Goal: Feedback & Contribution: Submit feedback/report problem

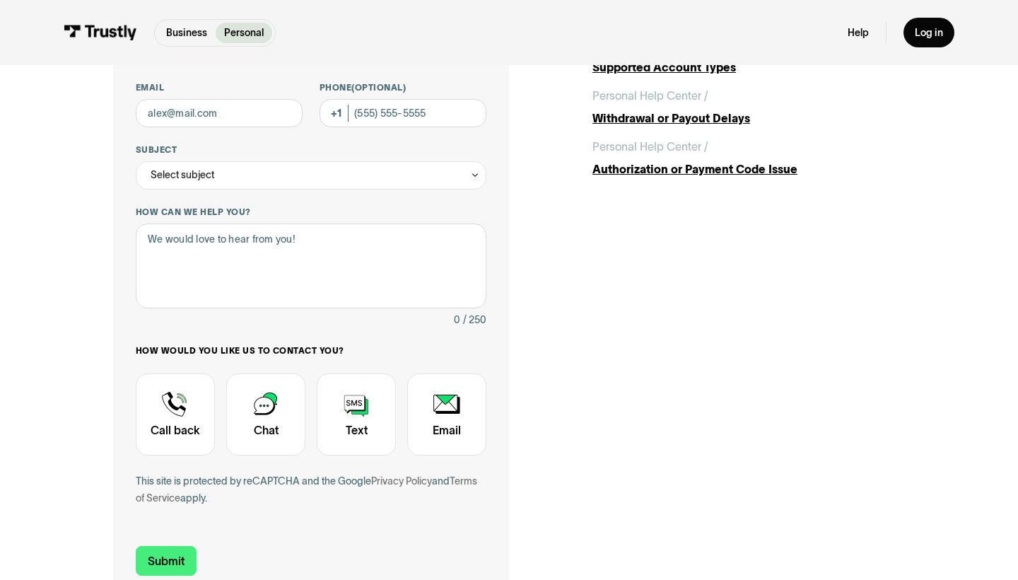
scroll to position [179, 0]
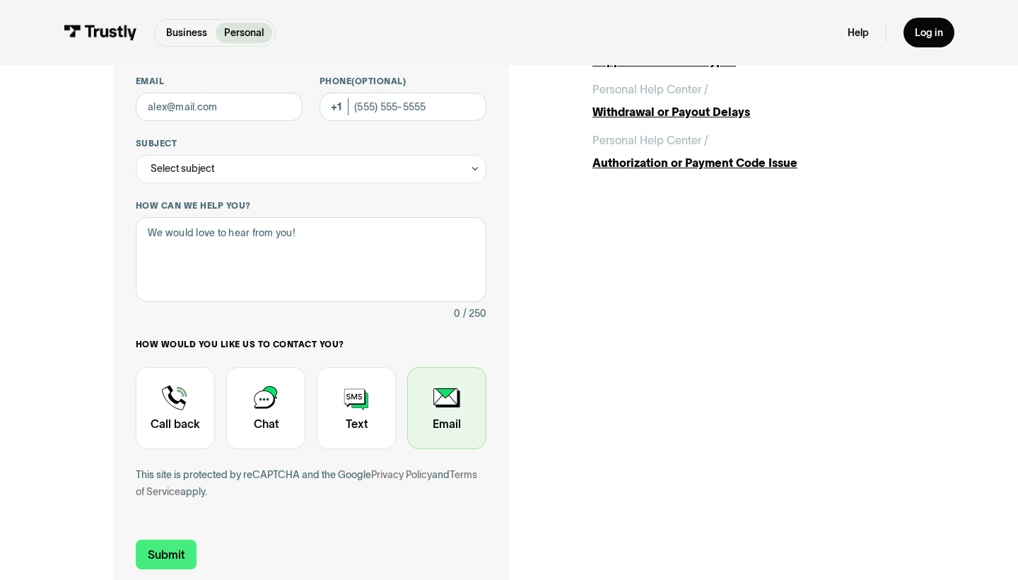
click at [457, 413] on div "Contact Trustly Support" at bounding box center [446, 408] width 79 height 82
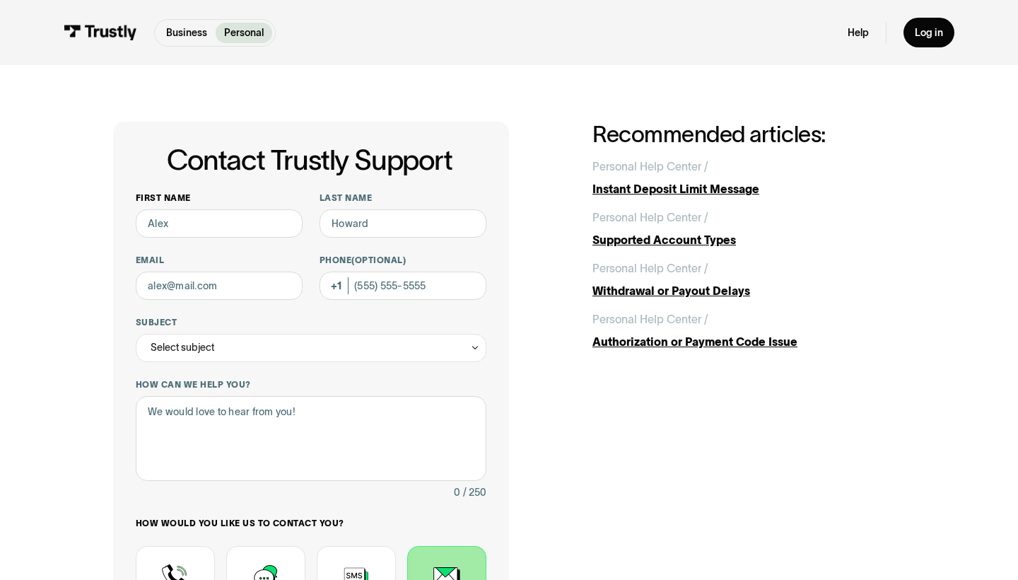
scroll to position [0, 0]
type input "[PERSON_NAME]"
click at [246, 288] on input "Email" at bounding box center [219, 285] width 167 height 28
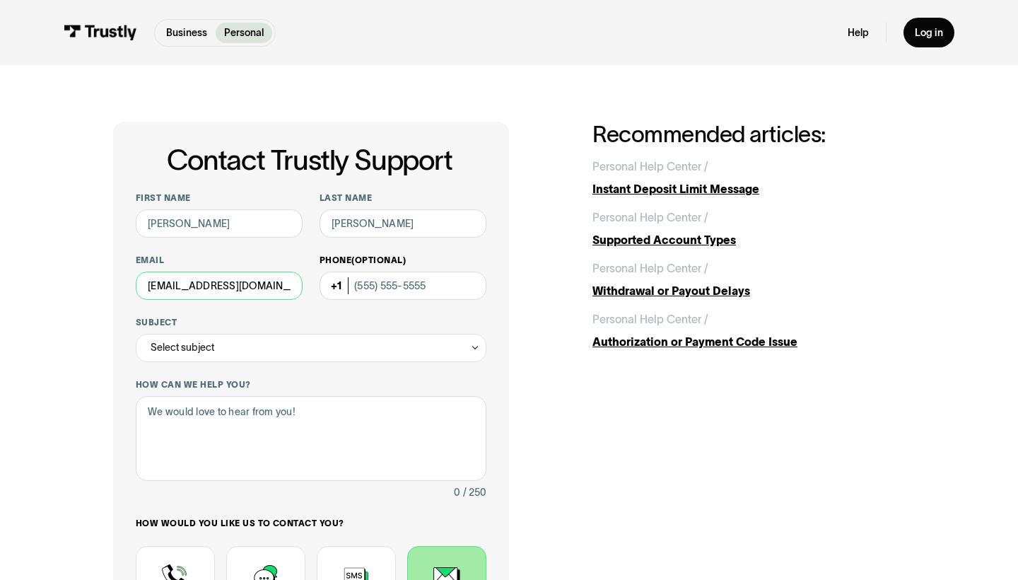
type input "[EMAIL_ADDRESS][DOMAIN_NAME]"
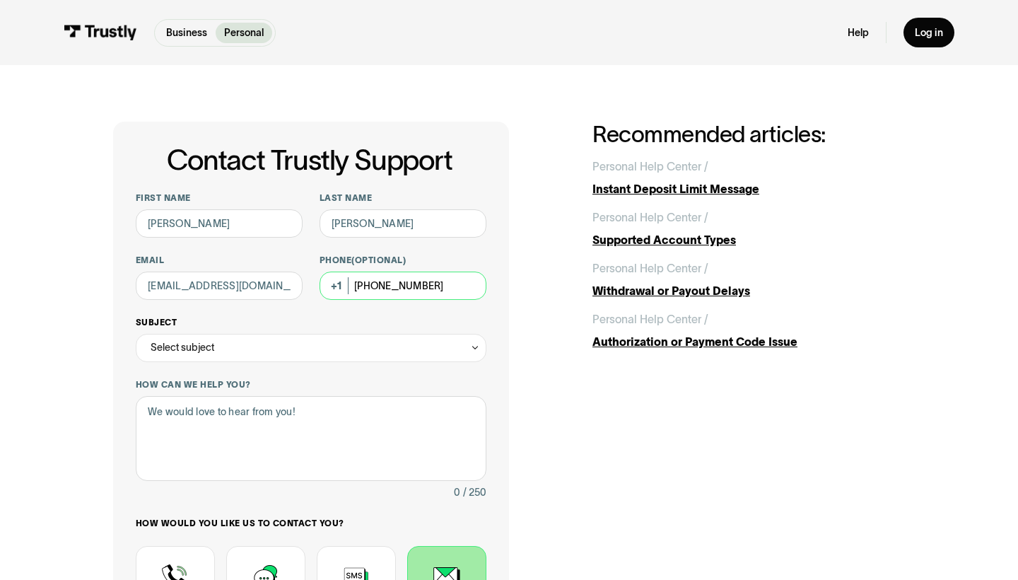
type input "[PHONE_NUMBER]"
click at [306, 349] on div "Select subject" at bounding box center [311, 348] width 351 height 28
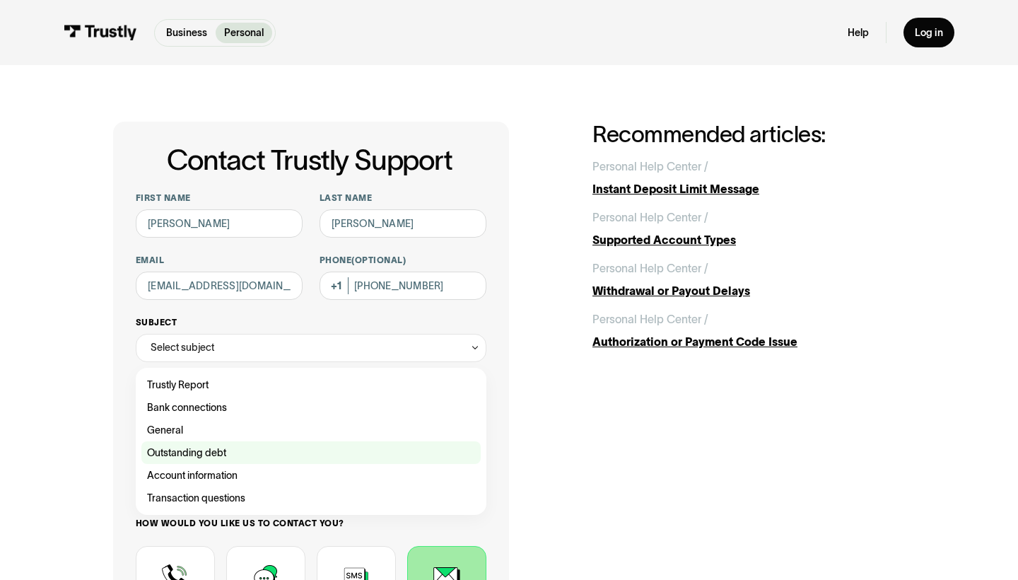
click at [283, 446] on div "Contact Trustly Support" at bounding box center [310, 452] width 339 height 23
type input "**********"
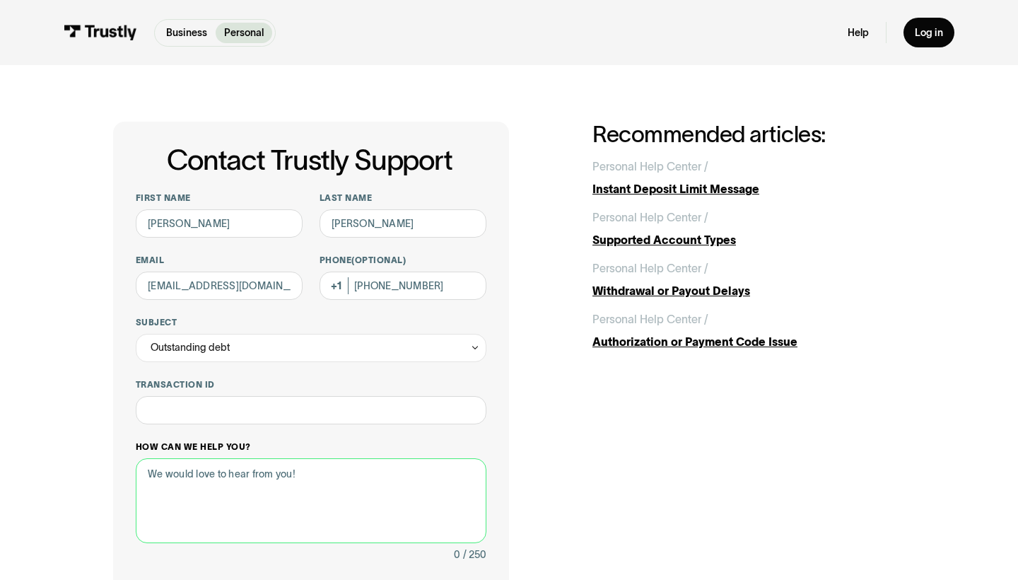
click at [266, 478] on textarea "How can we help you?" at bounding box center [311, 500] width 351 height 85
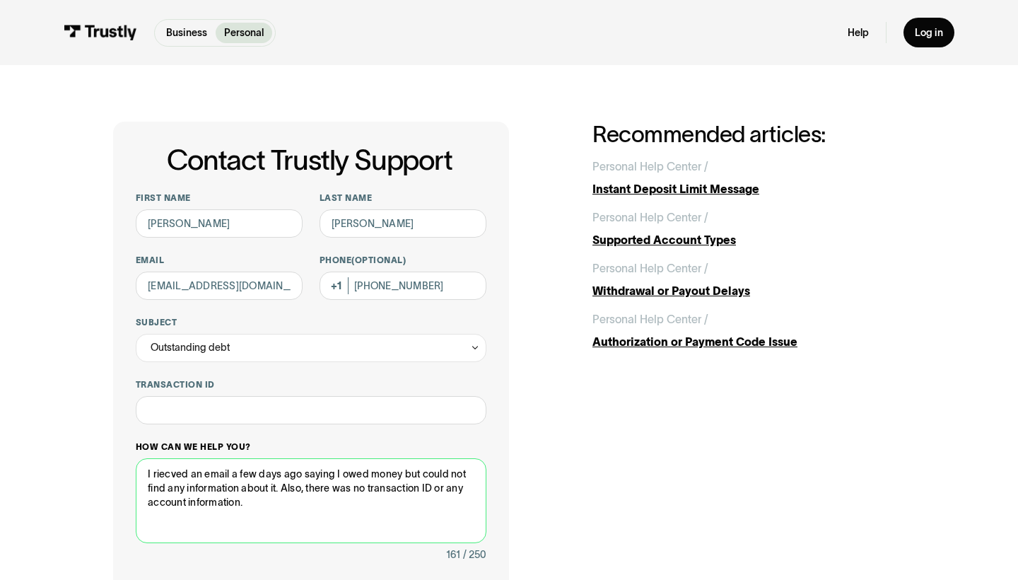
click at [163, 471] on textarea "I riecved an email a few days ago saying I owed money but could not find any in…" at bounding box center [311, 500] width 351 height 85
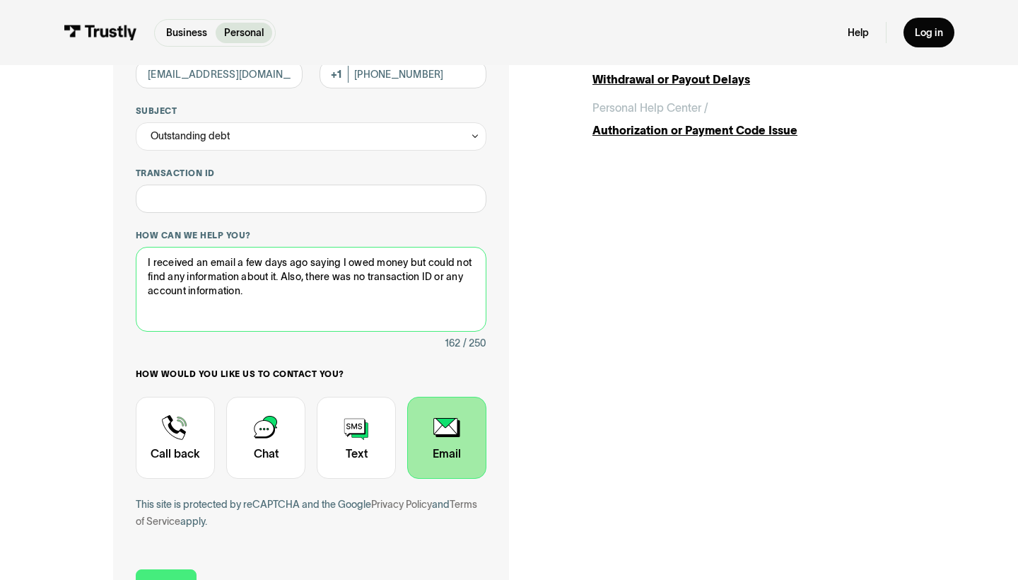
scroll to position [263, 0]
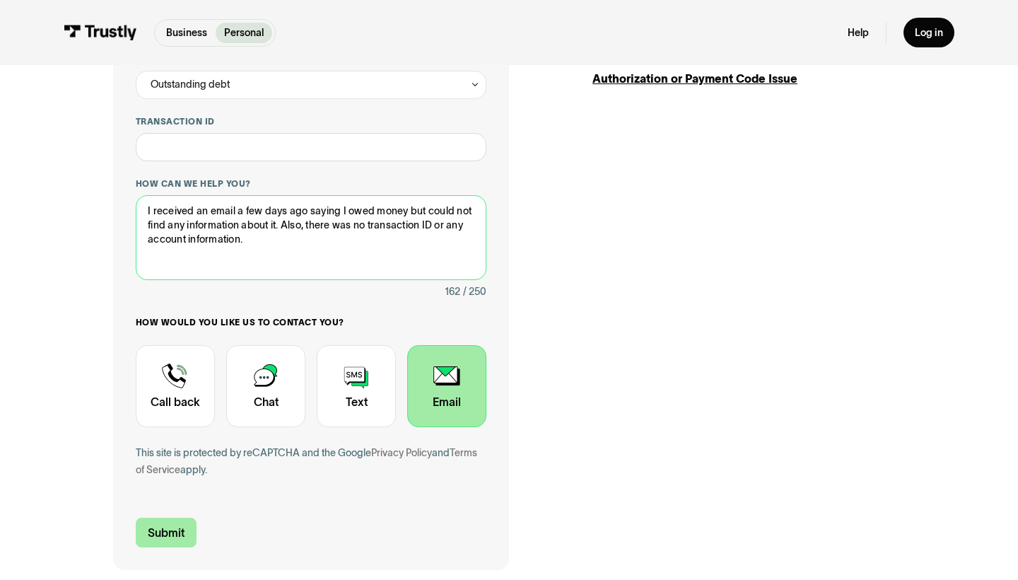
type textarea "I received an email a few days ago saying I owed money but could not find any i…"
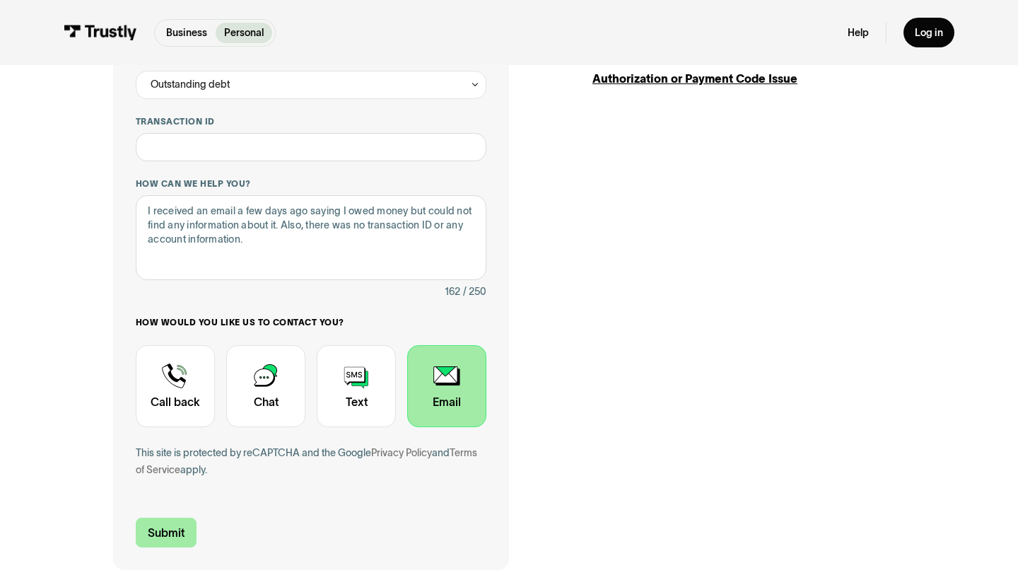
click at [175, 536] on input "Submit" at bounding box center [166, 532] width 61 height 30
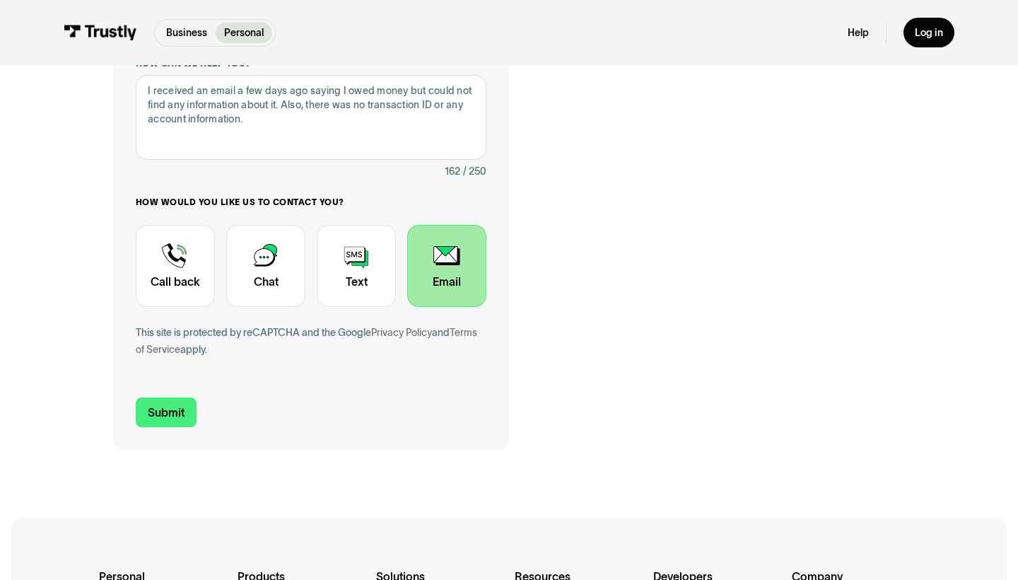
scroll to position [387, 0]
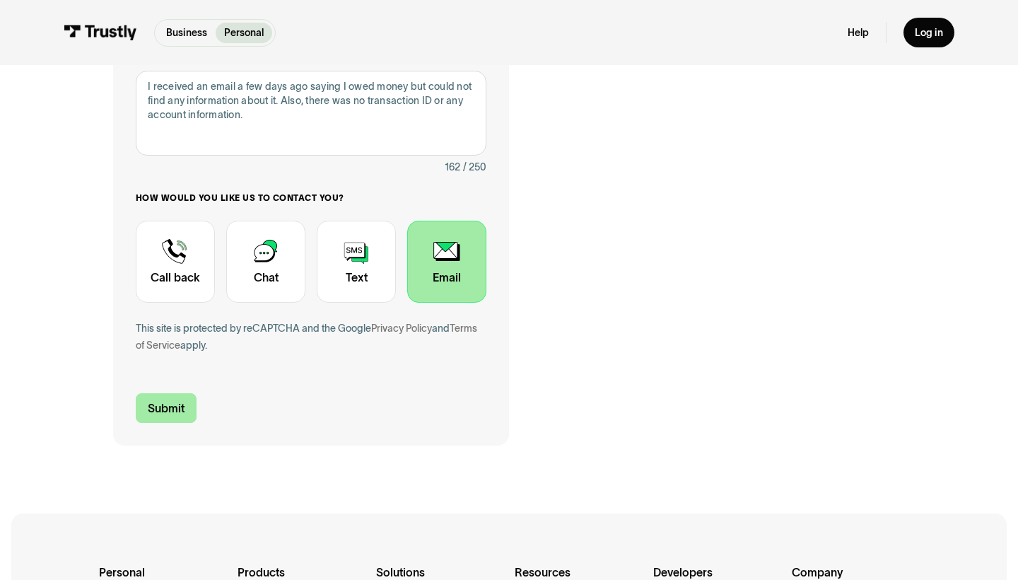
click at [178, 406] on input "Submit" at bounding box center [166, 408] width 61 height 30
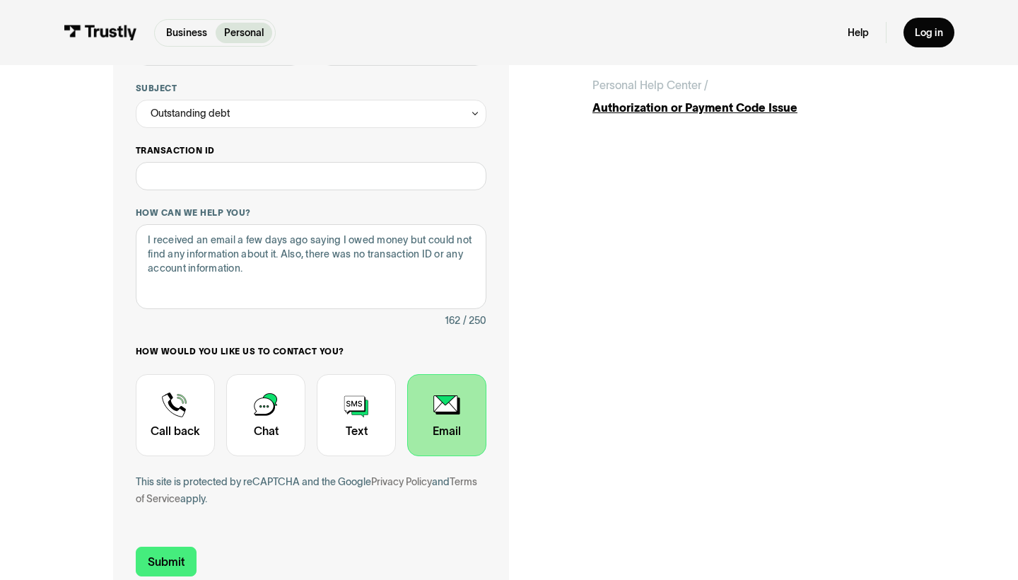
scroll to position [313, 0]
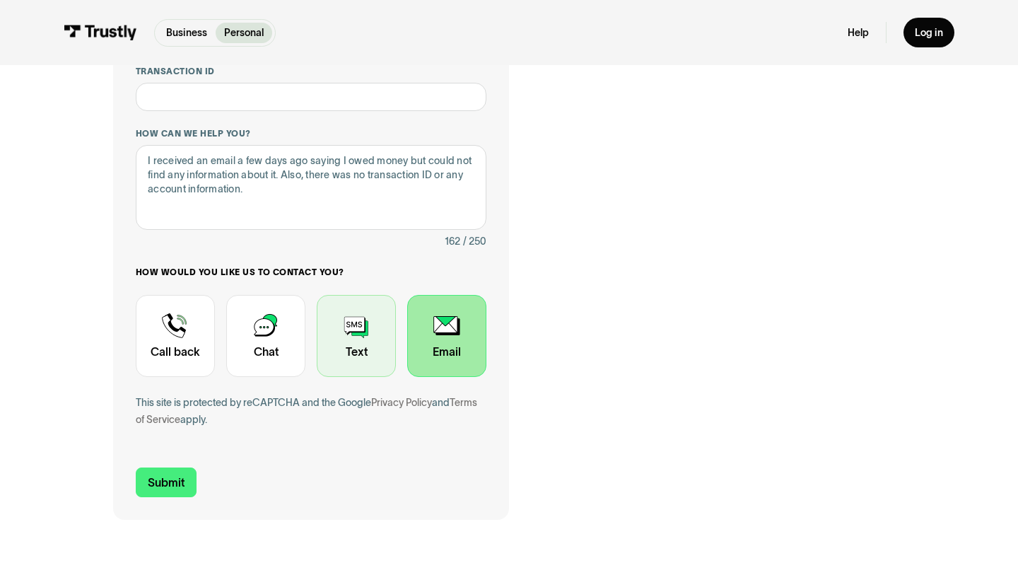
click at [365, 345] on div "Contact Trustly Support" at bounding box center [356, 336] width 79 height 82
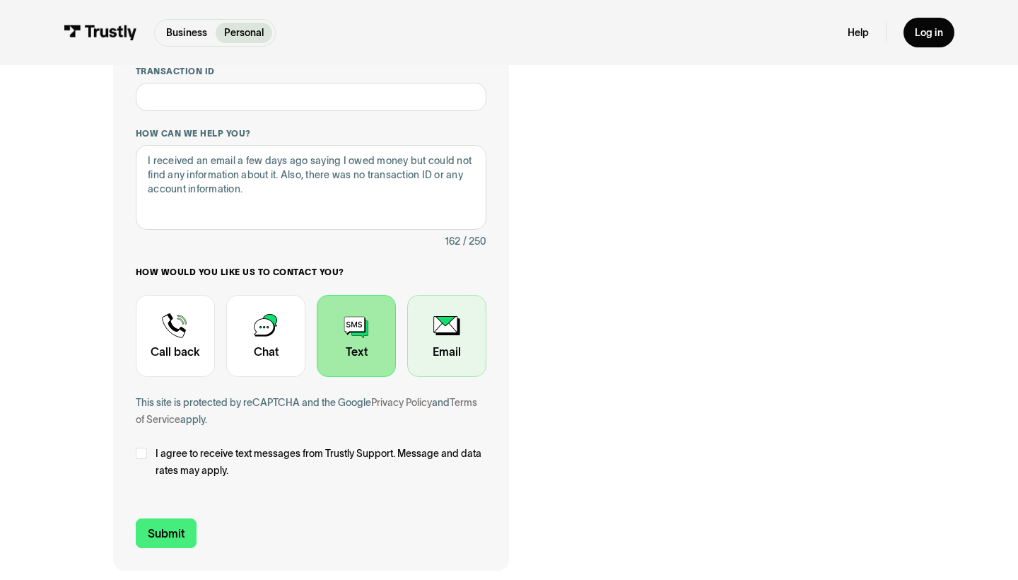
click at [460, 345] on div "Contact Trustly Support" at bounding box center [446, 336] width 79 height 82
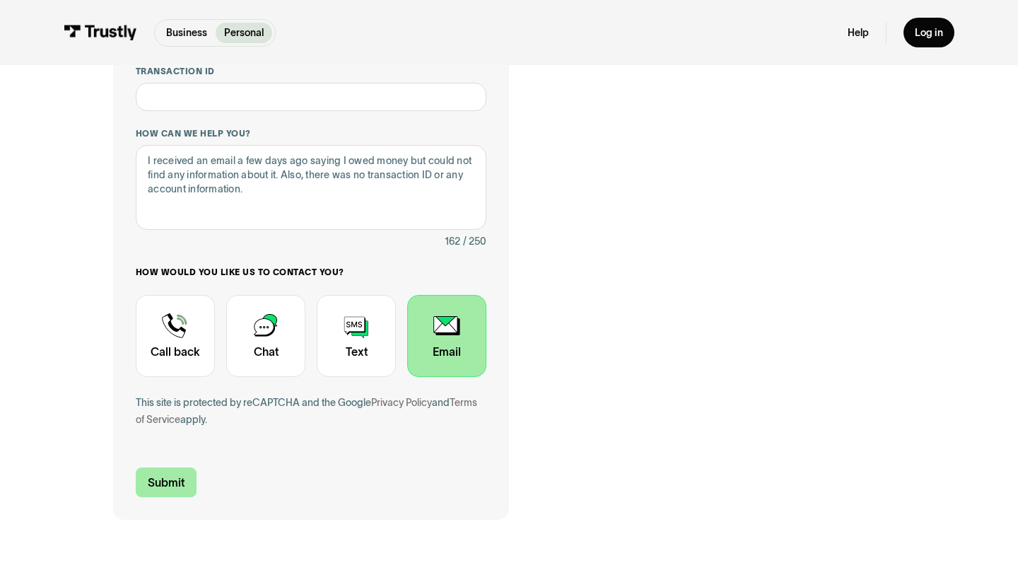
click at [170, 481] on input "Submit" at bounding box center [166, 482] width 61 height 30
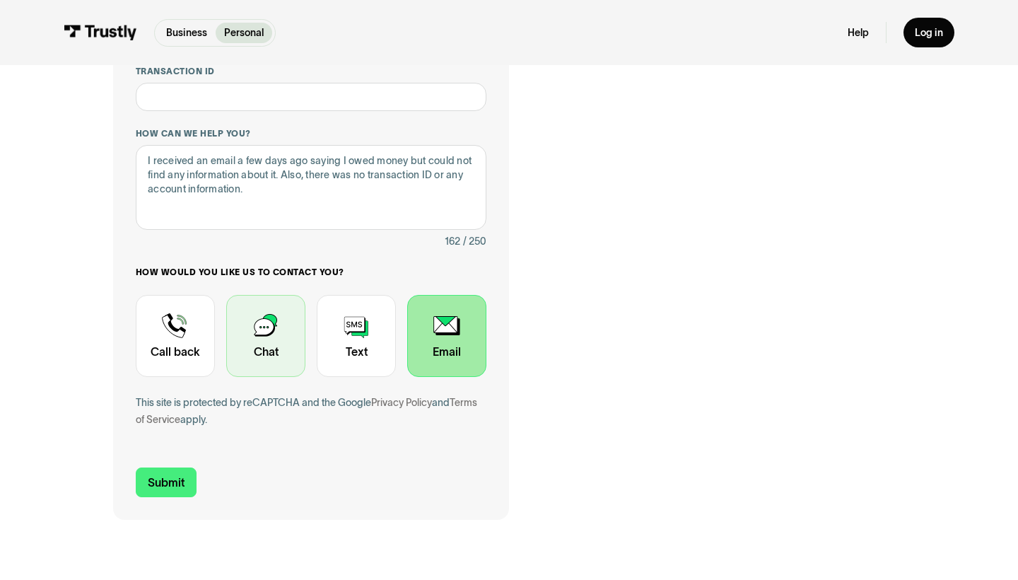
click at [274, 355] on div "Contact Trustly Support" at bounding box center [265, 336] width 79 height 82
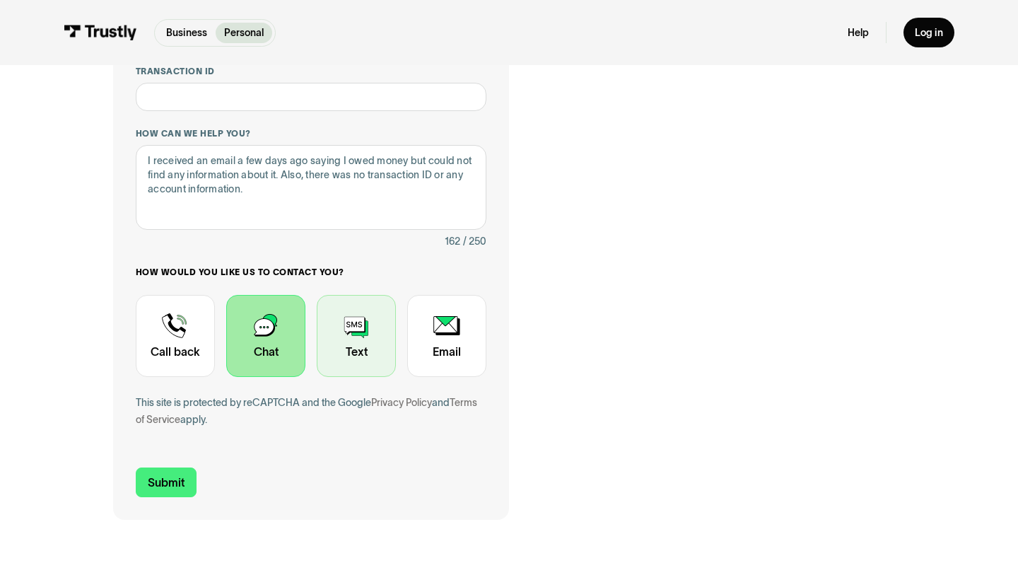
click at [360, 346] on div "Contact Trustly Support" at bounding box center [356, 336] width 79 height 82
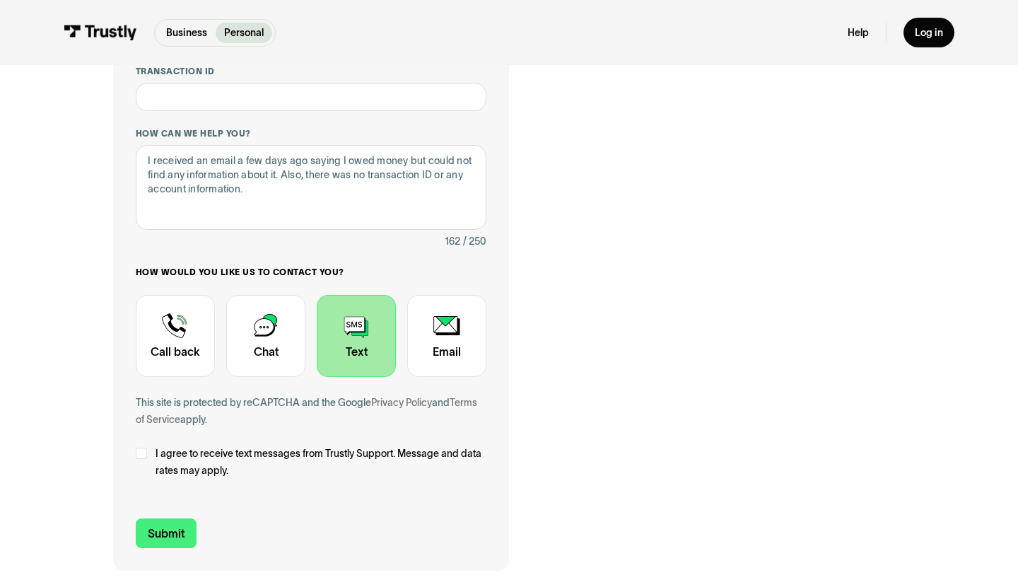
click at [150, 454] on label "I agree to receive text messages from Trustly Support. Message and data rates m…" at bounding box center [311, 462] width 351 height 34
click at [161, 532] on input "Submit" at bounding box center [166, 533] width 61 height 30
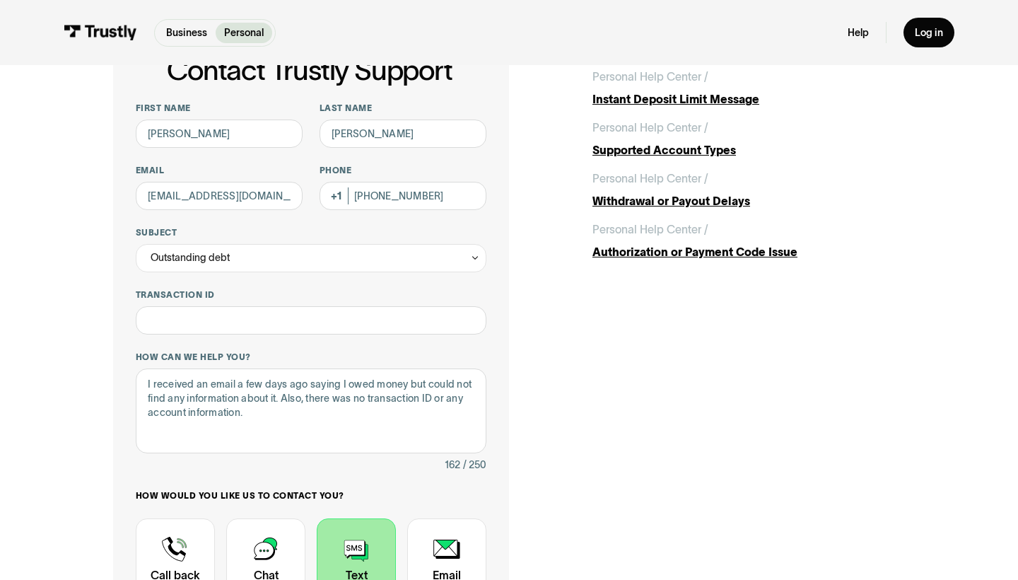
scroll to position [0, 0]
